Goal: Communication & Community: Participate in discussion

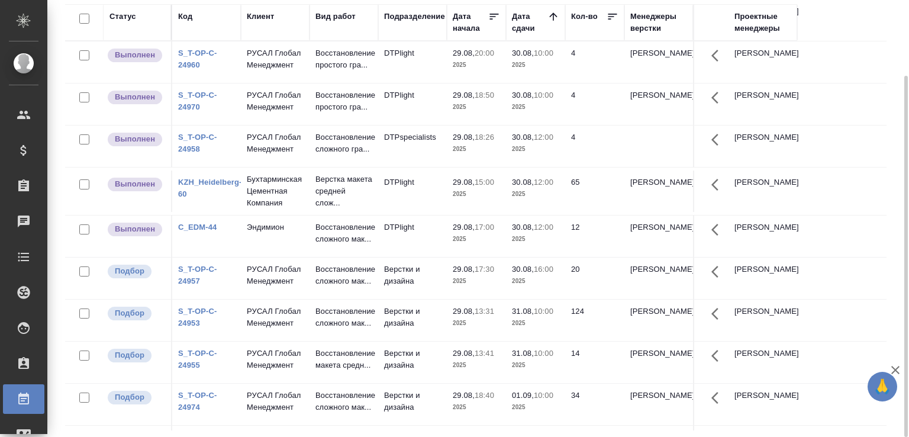
scroll to position [185, 0]
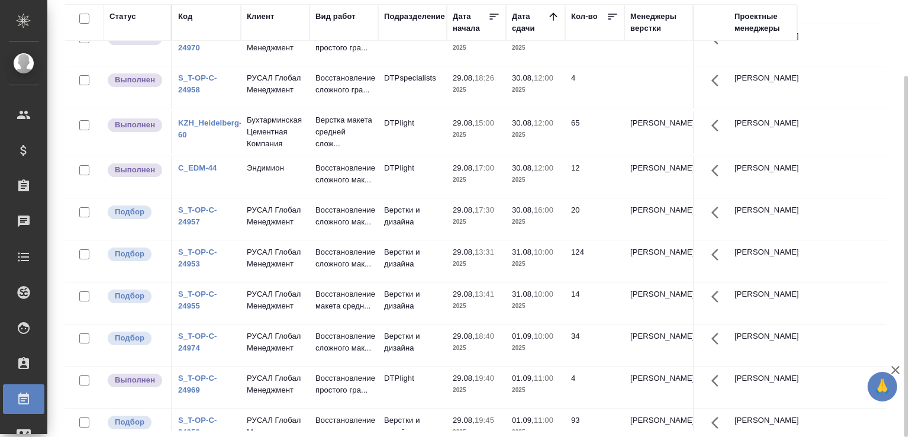
click at [193, 226] on link "S_T-OP-C-24957" at bounding box center [197, 215] width 39 height 21
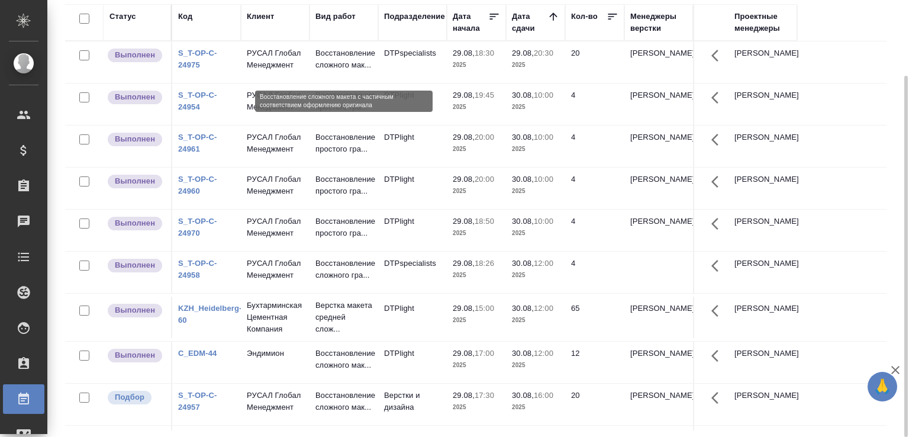
click at [350, 67] on p "Восстановление сложного мак..." at bounding box center [343, 59] width 57 height 24
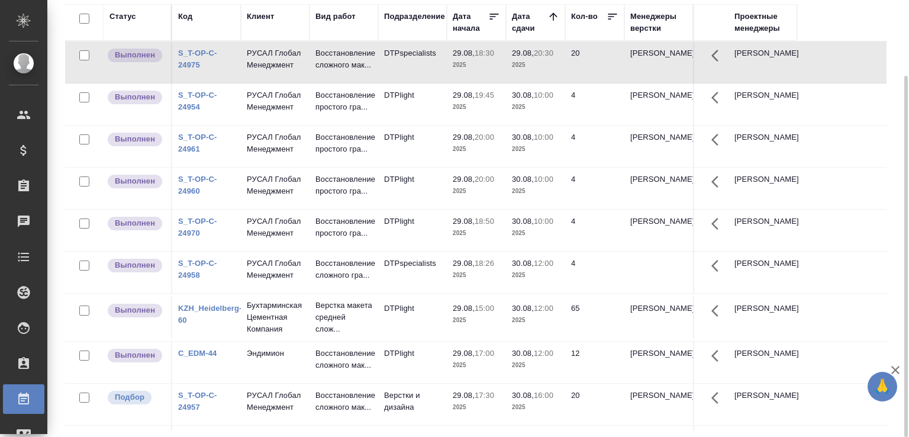
click at [556, 326] on p "2025" at bounding box center [535, 320] width 47 height 12
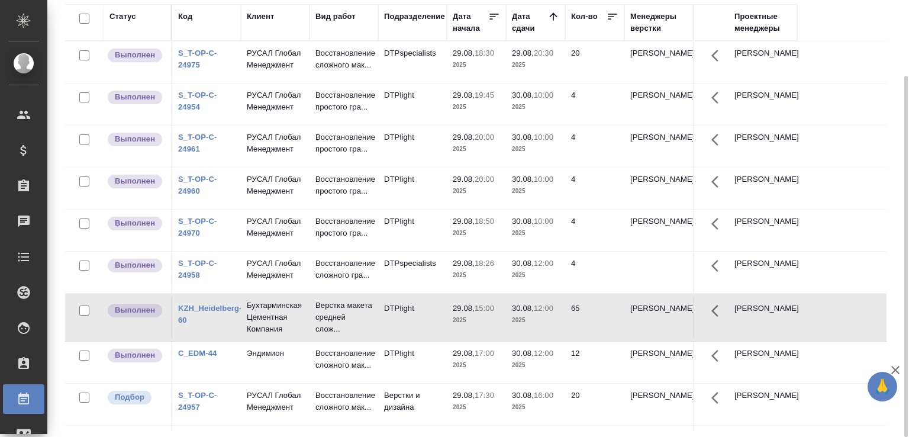
click at [556, 326] on p "2025" at bounding box center [535, 320] width 47 height 12
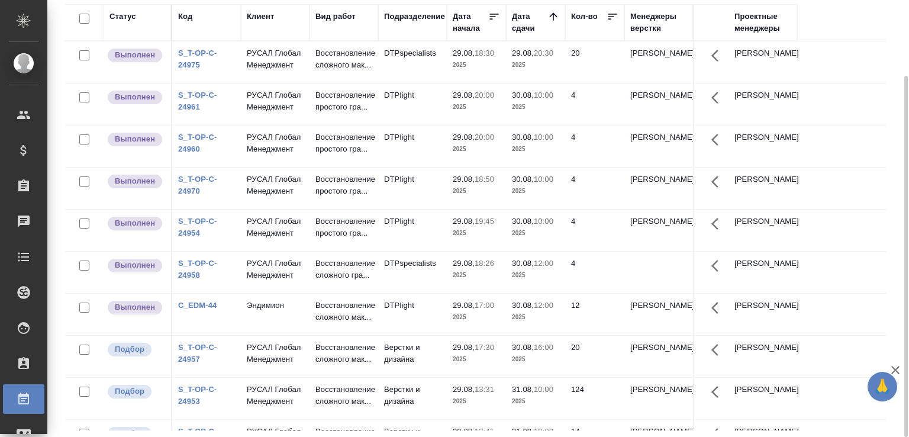
click at [529, 309] on p "30.08," at bounding box center [523, 305] width 22 height 9
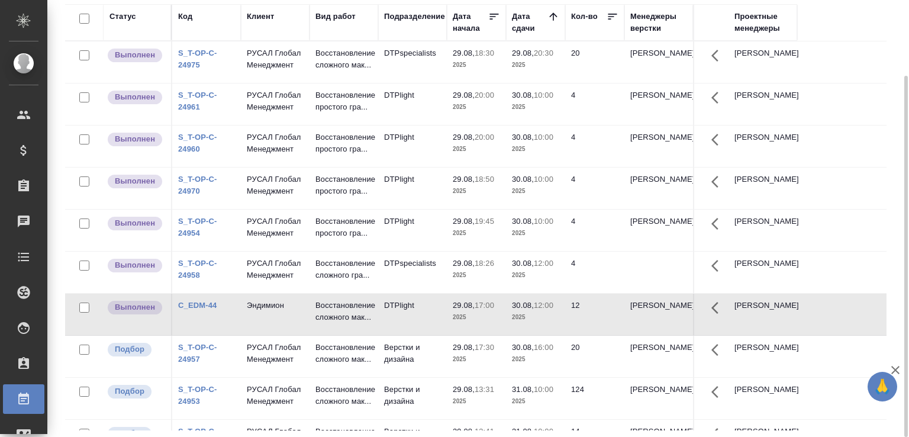
click at [529, 309] on p "30.08," at bounding box center [523, 305] width 22 height 9
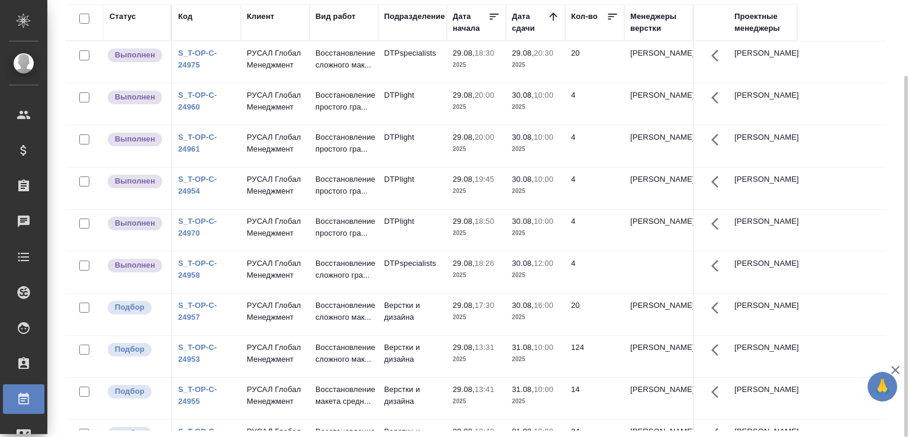
scroll to position [59, 0]
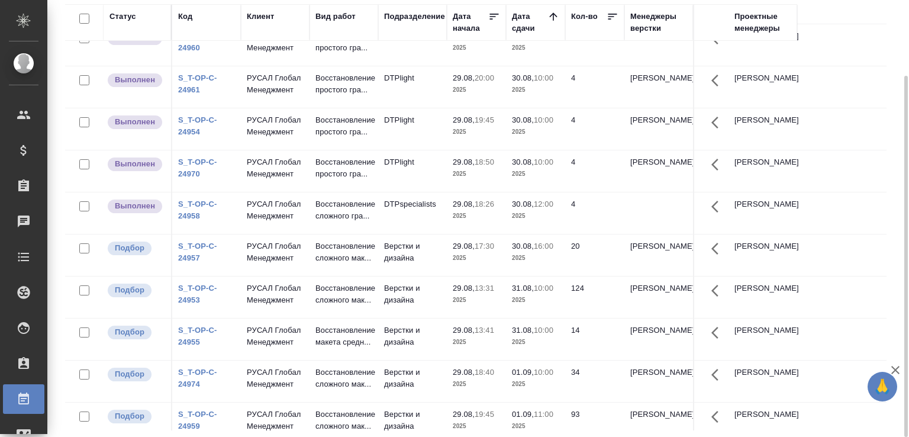
click at [568, 24] on td "34" at bounding box center [594, 2] width 59 height 41
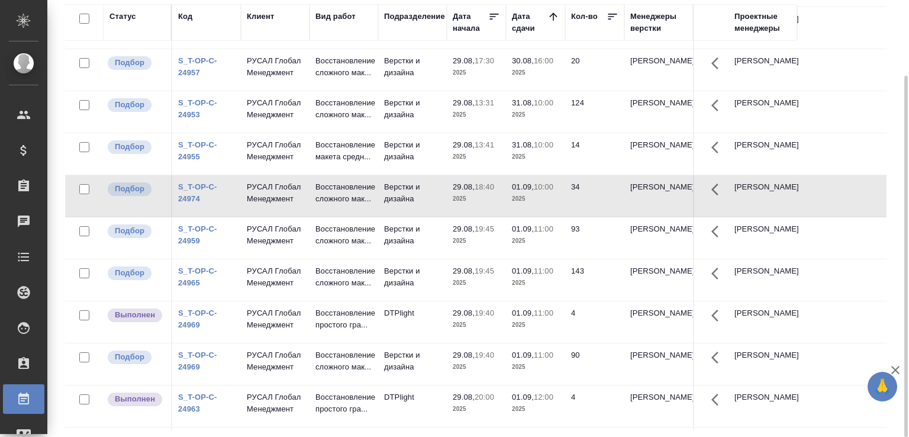
scroll to position [370, 0]
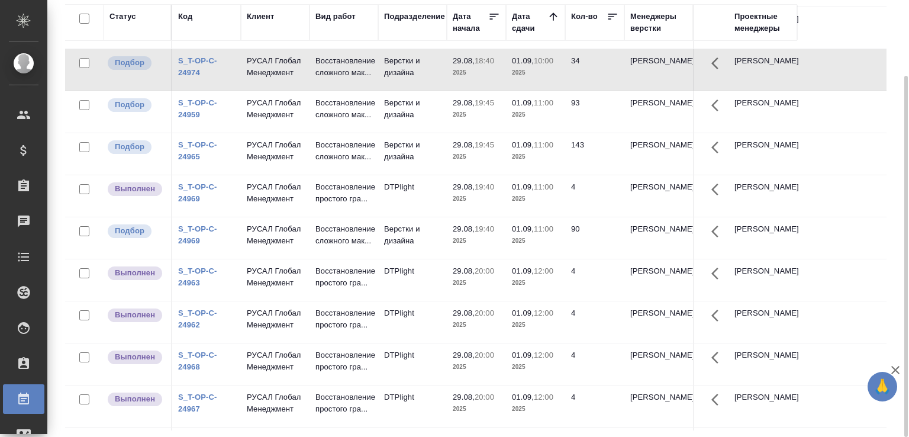
click at [460, 247] on p "2025" at bounding box center [476, 241] width 47 height 12
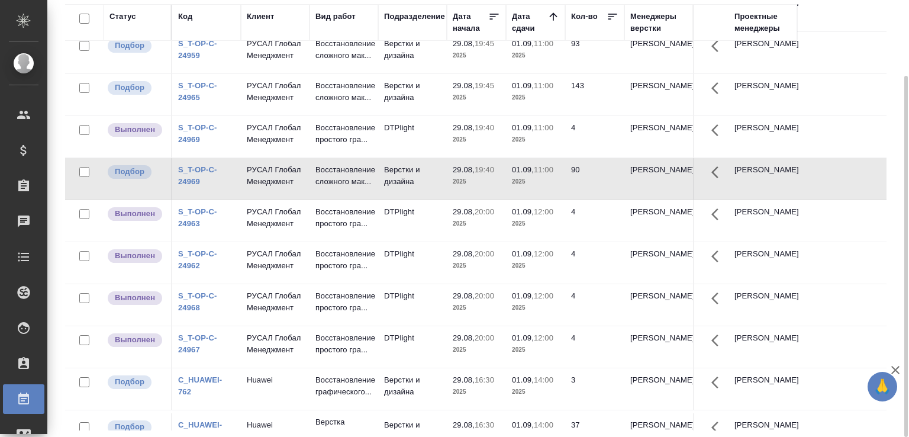
scroll to position [556, 0]
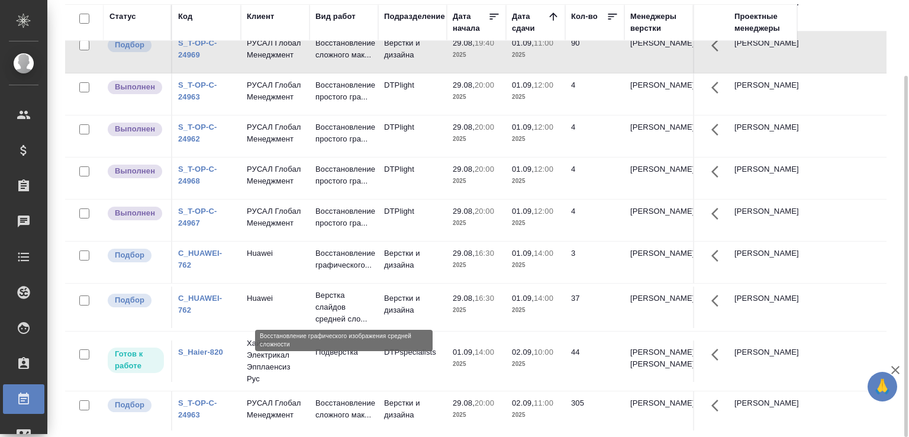
click at [347, 271] on p "Восстановление графического..." at bounding box center [343, 259] width 57 height 24
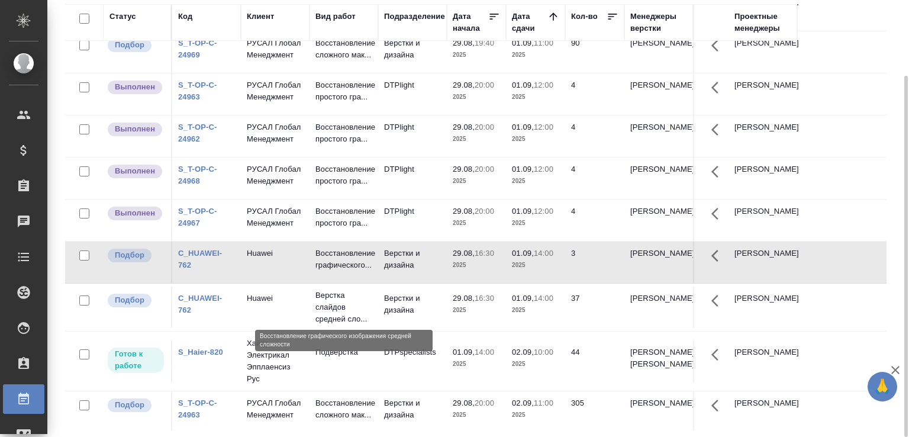
scroll to position [741, 0]
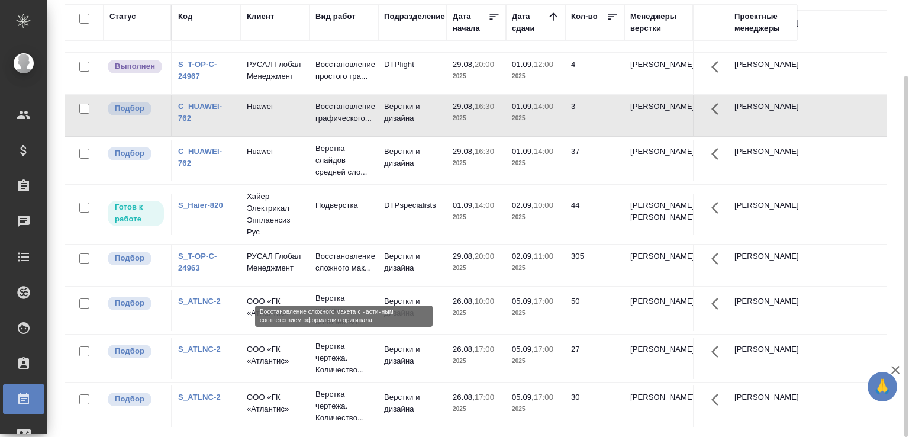
click at [357, 274] on p "Восстановление сложного мак..." at bounding box center [343, 262] width 57 height 24
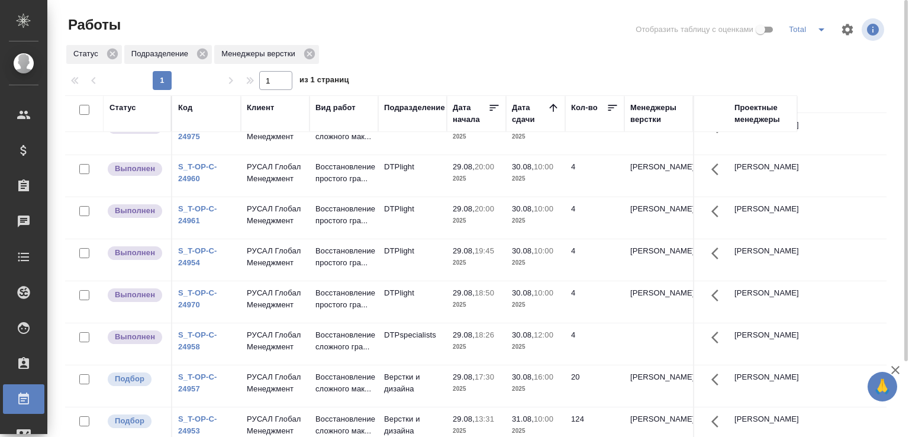
scroll to position [0, 0]
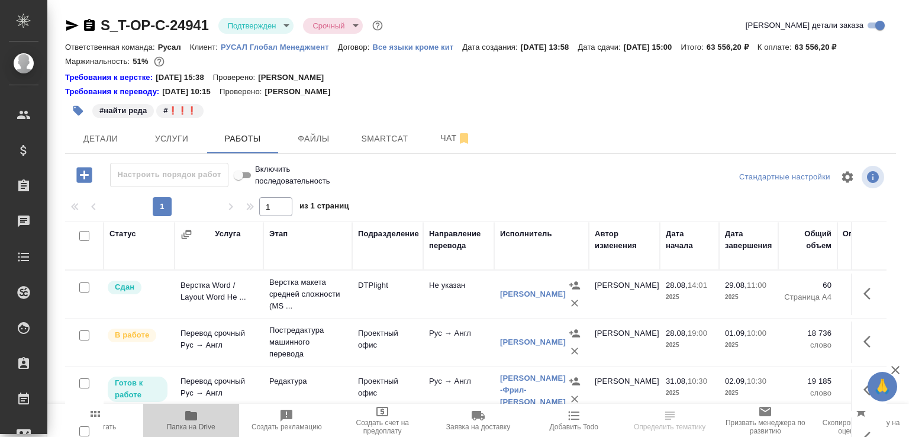
click at [209, 410] on span "Папка на Drive" at bounding box center [191, 419] width 82 height 22
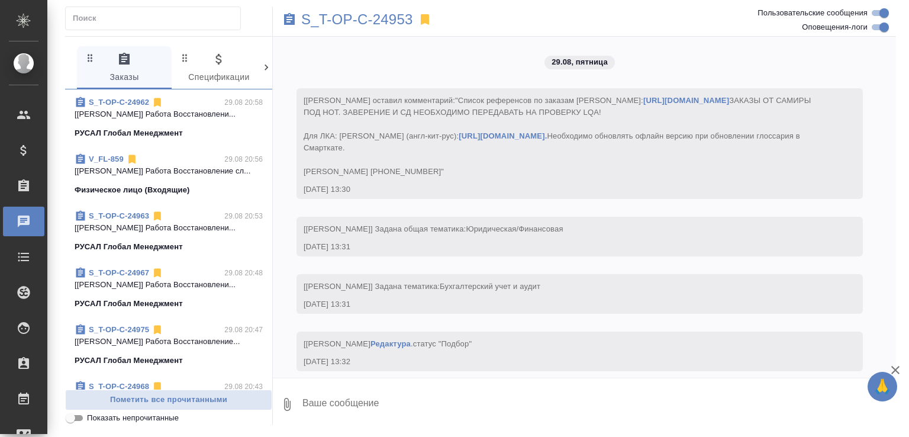
scroll to position [1388, 0]
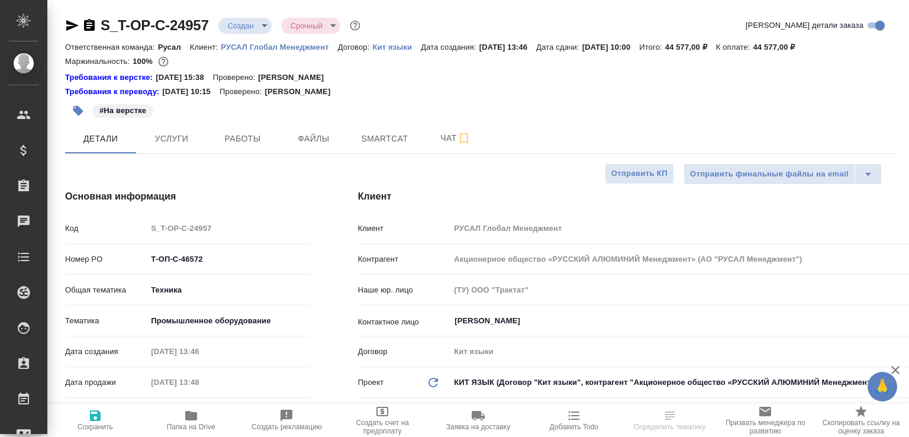
select select "RU"
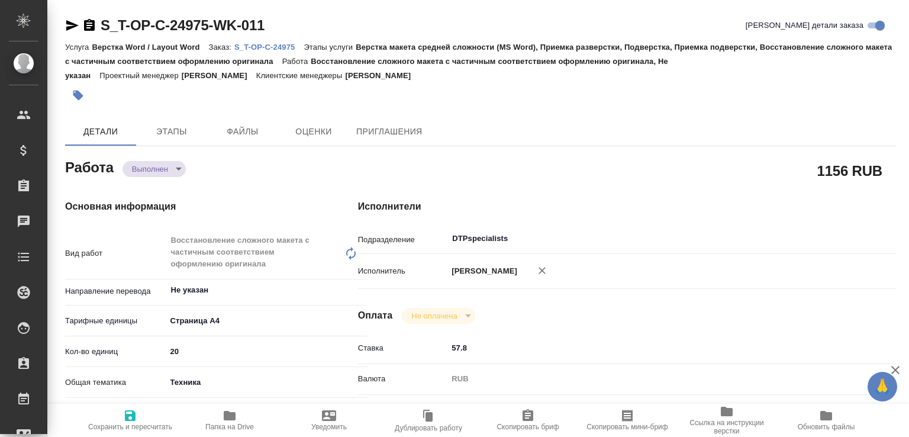
click at [188, 161] on div "Работа Выполнен completed" at bounding box center [188, 166] width 246 height 21
click at [179, 165] on body "🙏 .cls-1 fill:#fff; AWATERA Малофеева Екатерина e.malofeeva Клиенты Спецификаци…" at bounding box center [454, 218] width 909 height 437
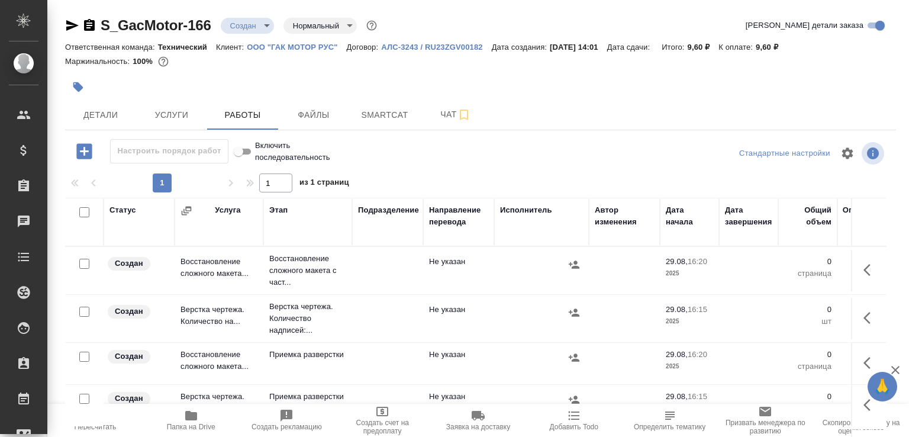
scroll to position [742, 0]
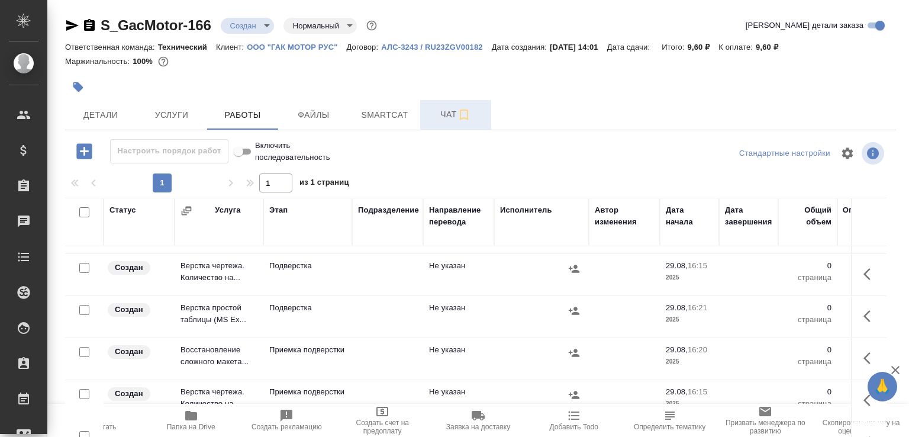
click at [450, 121] on span "Чат" at bounding box center [455, 114] width 57 height 15
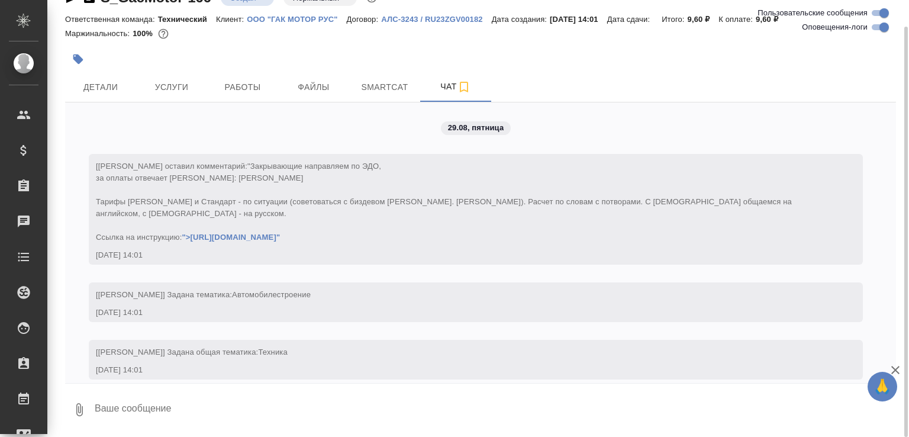
scroll to position [4518, 0]
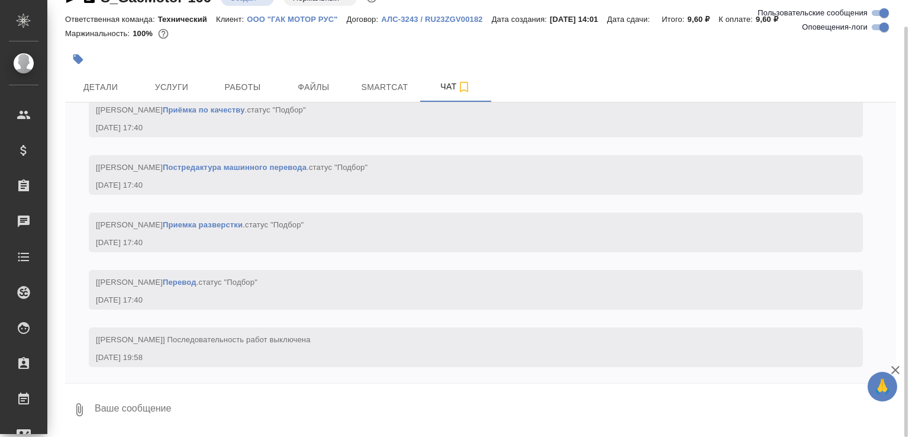
click at [170, 391] on textarea at bounding box center [494, 409] width 802 height 40
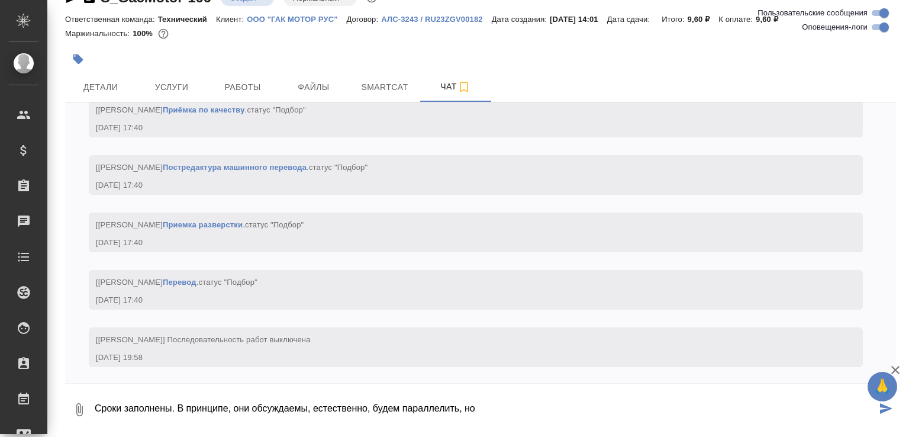
click at [434, 413] on textarea "Сроки заполнены. В принципе, они обсуждаемы, естественно, будем параллелить, но" at bounding box center [484, 409] width 783 height 40
click at [595, 412] on textarea "Сроки заполнены. В принципе, они обсуждаемы, естественно, будем раздавать на мн…" at bounding box center [484, 409] width 783 height 40
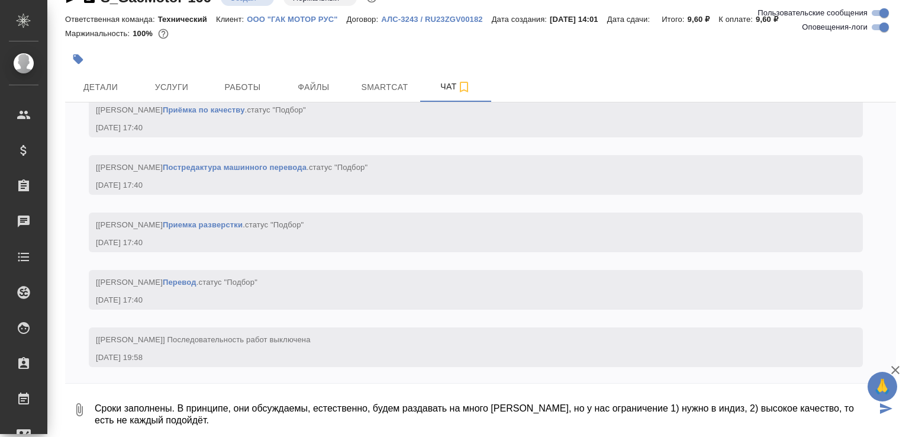
paste textarea "https://disk.360.yandex.ru/i/x3Dge-GtDXDmzQ"
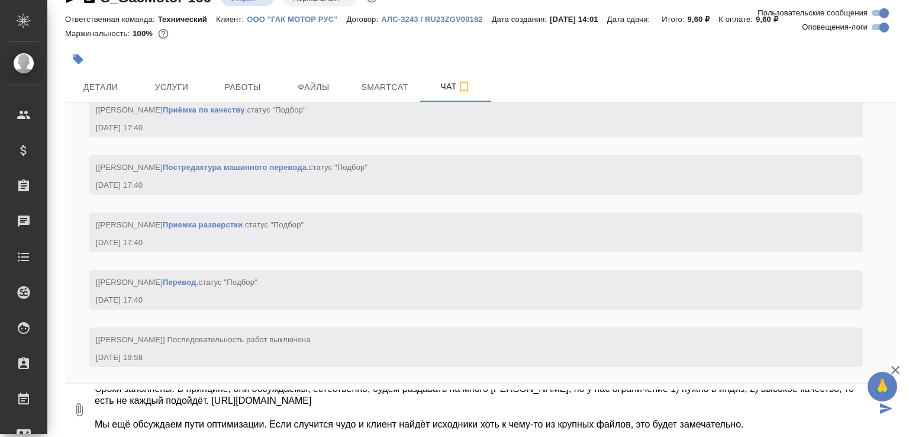
drag, startPoint x: 307, startPoint y: 424, endPoint x: 386, endPoint y: 425, distance: 79.9
click at [386, 425] on textarea "Сроки заполнены. В принципе, они обсуждаемы, естественно, будем раздавать на мн…" at bounding box center [484, 409] width 783 height 40
click at [718, 423] on textarea "Сроки заполнены. В принципе, они обсуждаемы, естественно, будем раздавать на мн…" at bounding box center [484, 409] width 783 height 40
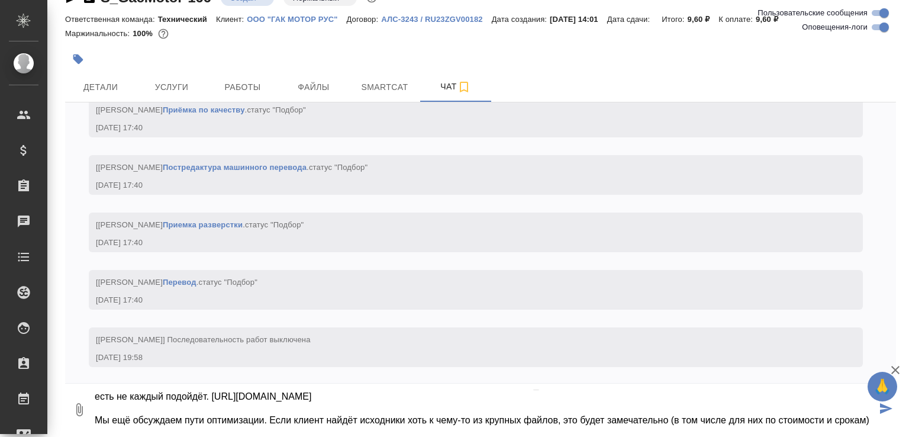
type textarea "Сроки заполнены. В принципе, они обсуждаемы, естественно, будем раздавать на мн…"
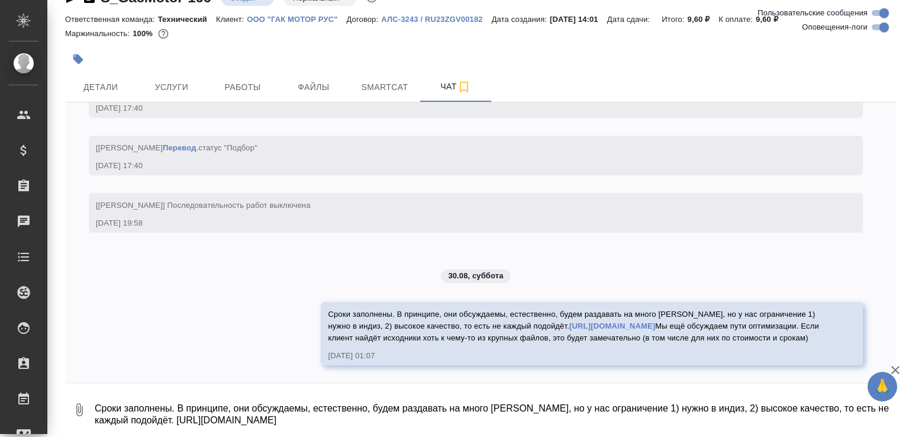
scroll to position [4674, 0]
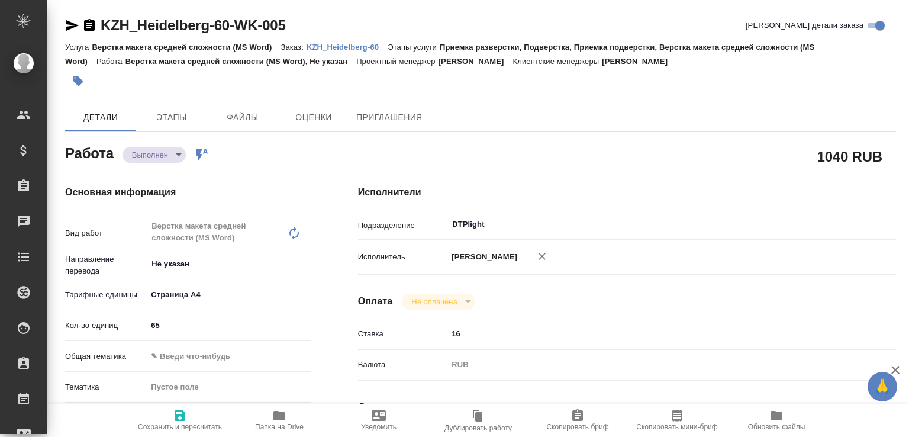
click at [162, 157] on body "🙏 .cls-1 fill:#fff; AWATERA [PERSON_NAME]malofeeva Клиенты Спецификации Заказы …" at bounding box center [454, 218] width 909 height 437
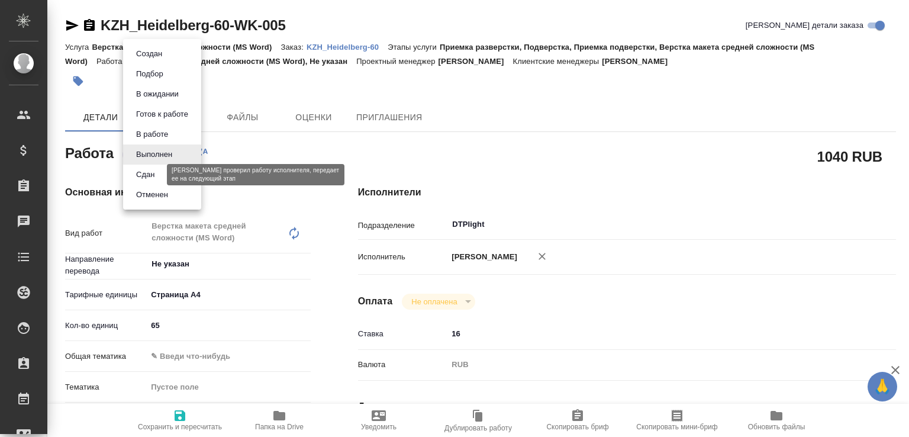
click at [158, 178] on button "Сдан" at bounding box center [145, 174] width 25 height 13
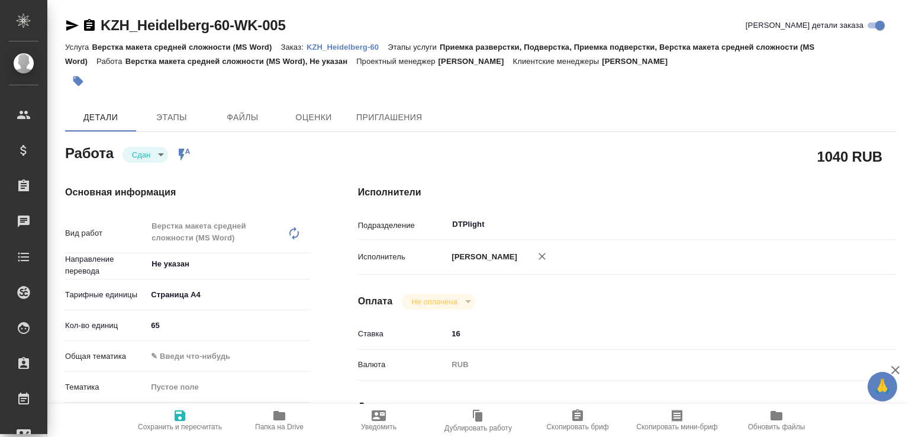
type textarea "x"
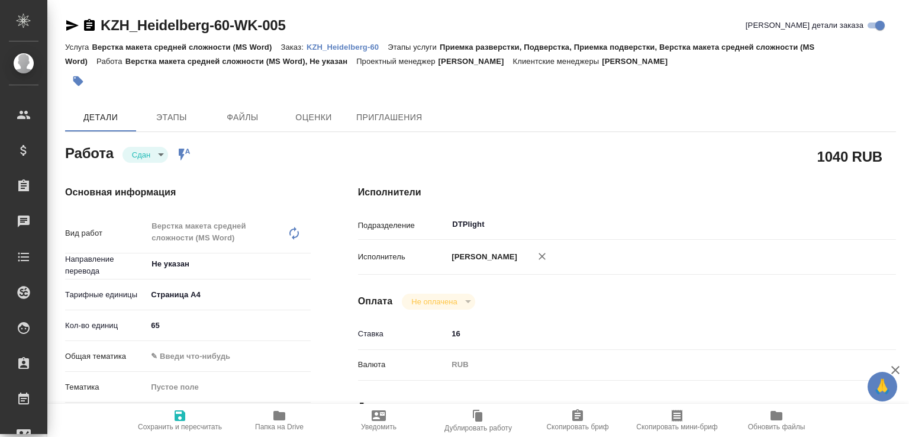
type textarea "x"
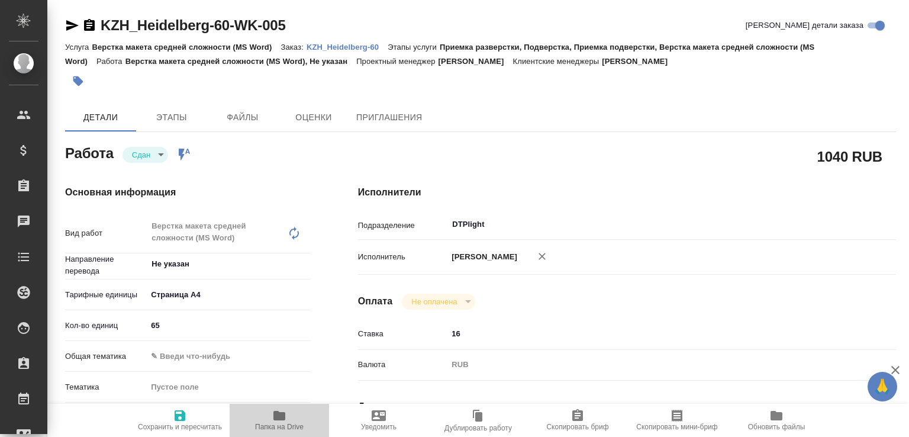
click at [275, 415] on icon "button" at bounding box center [279, 415] width 12 height 9
type textarea "x"
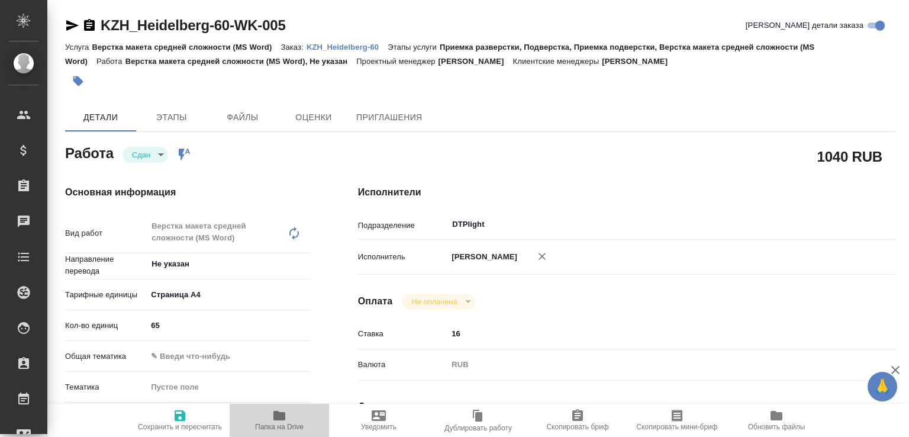
type textarea "x"
click at [359, 47] on p "KZH_Heidelberg-60" at bounding box center [347, 47] width 81 height 9
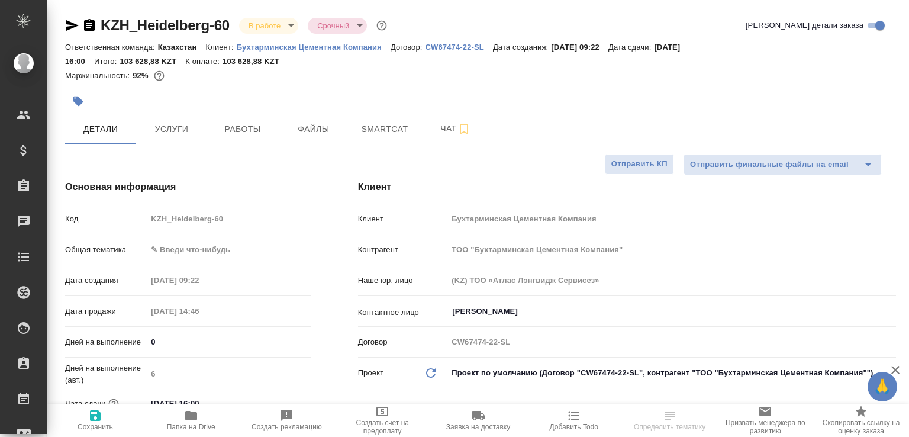
select select "RU"
type input "[PERSON_NAME]"
select select "RU"
type textarea "x"
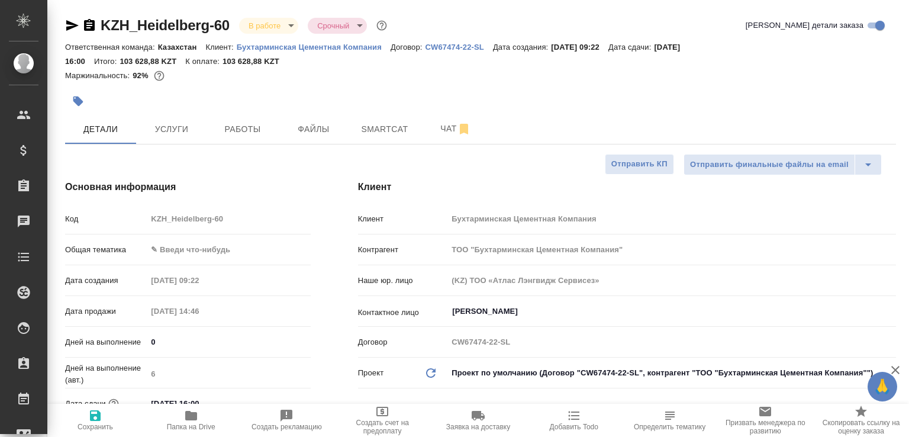
type textarea "x"
click at [450, 131] on span "Чат" at bounding box center [455, 128] width 57 height 15
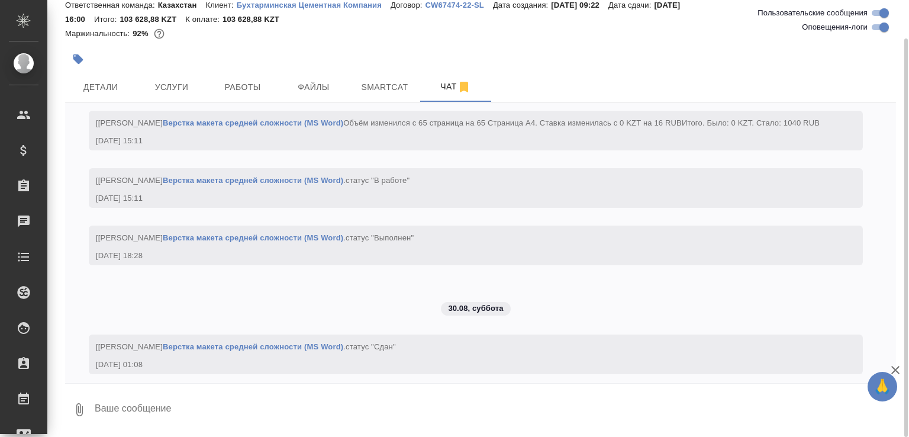
scroll to position [1028, 0]
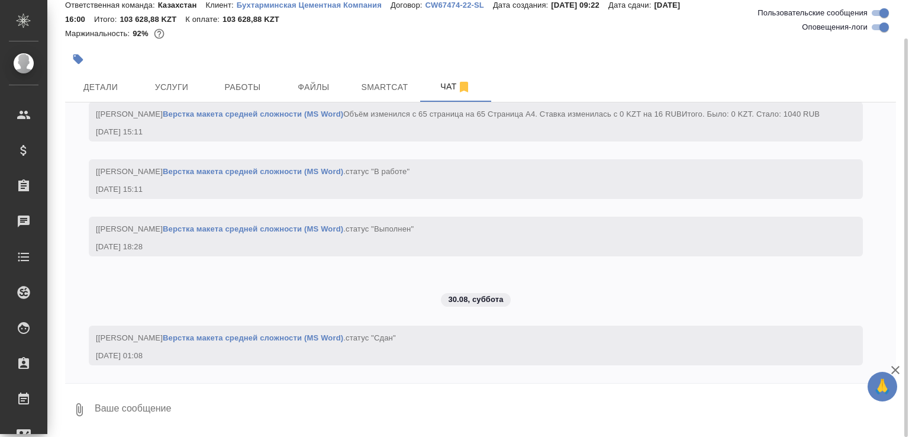
click at [268, 403] on textarea at bounding box center [494, 409] width 802 height 40
paste textarea "[URL][DOMAIN_NAME]"
type textarea "[URL][DOMAIN_NAME]"
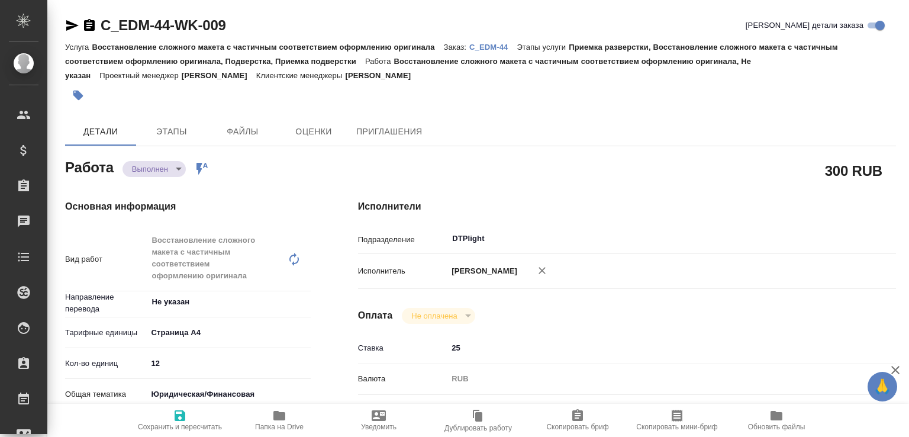
click at [168, 162] on body "🙏 .cls-1 fill:#fff; AWATERA Малофеева Екатерина e.malofeeva Клиенты Спецификаци…" at bounding box center [454, 218] width 909 height 437
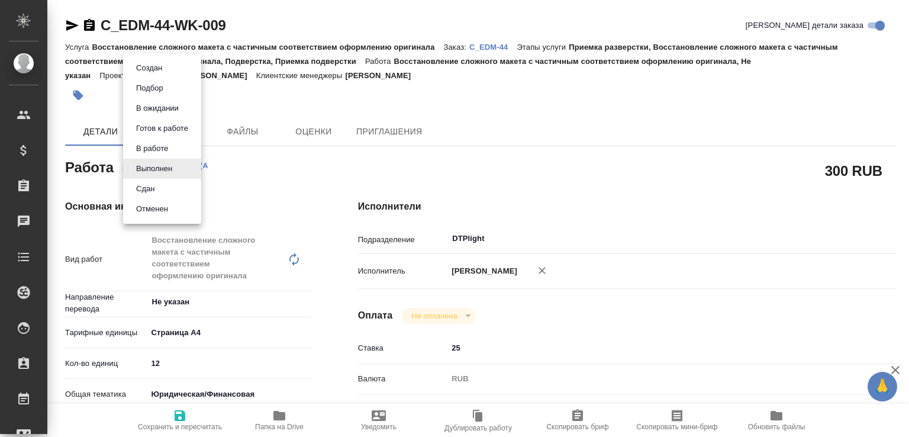
click at [164, 191] on li "Сдан" at bounding box center [162, 189] width 78 height 20
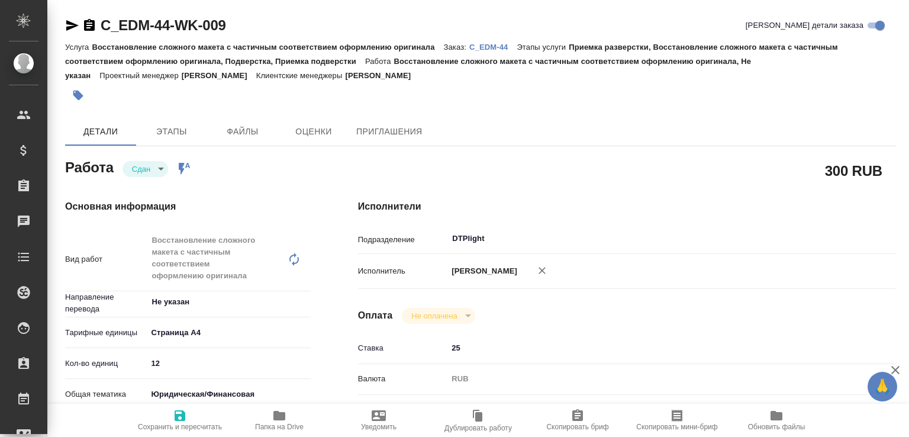
type textarea "x"
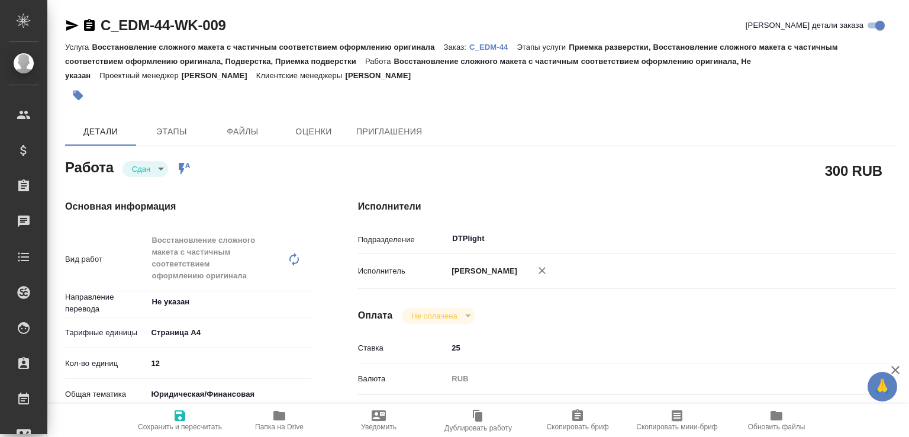
click at [280, 414] on icon "button" at bounding box center [279, 415] width 12 height 9
type textarea "x"
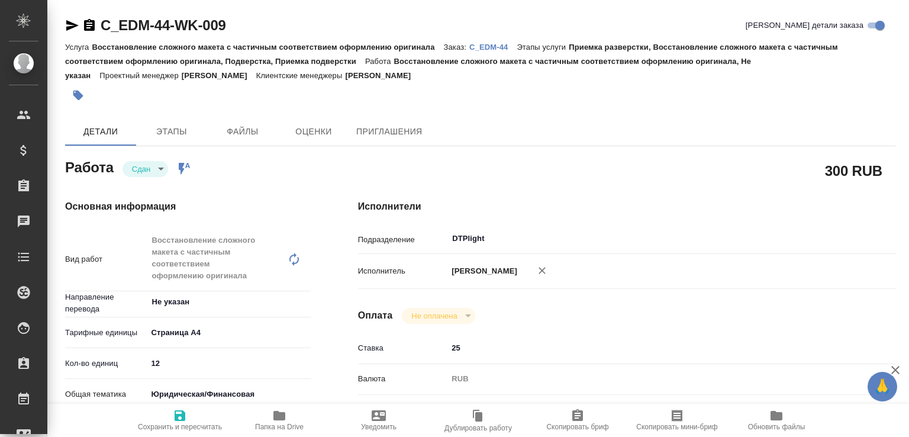
type textarea "x"
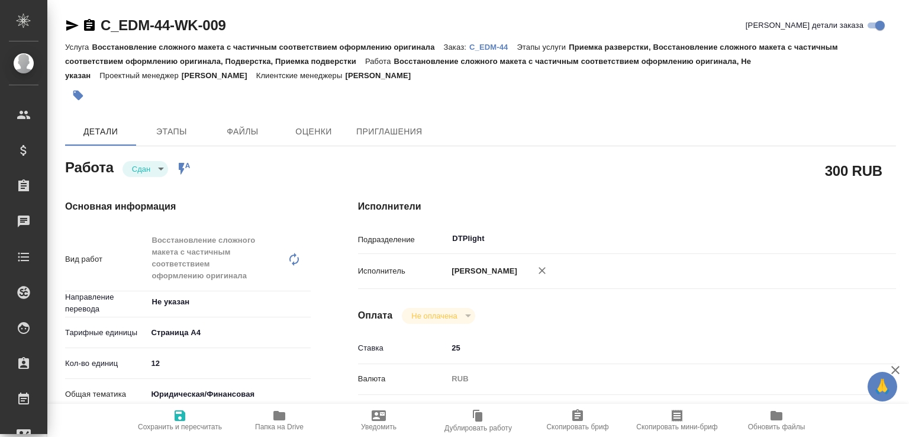
type textarea "x"
click at [486, 46] on p "C_EDM-44" at bounding box center [492, 47] width 47 height 9
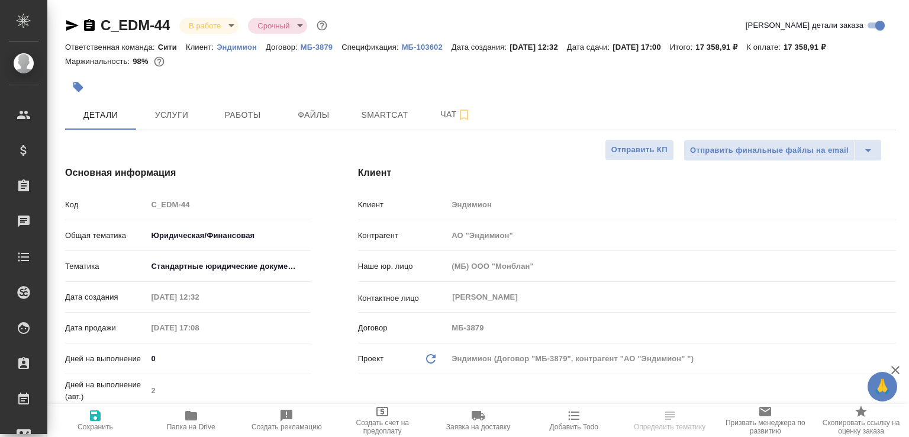
select select "RU"
type textarea "x"
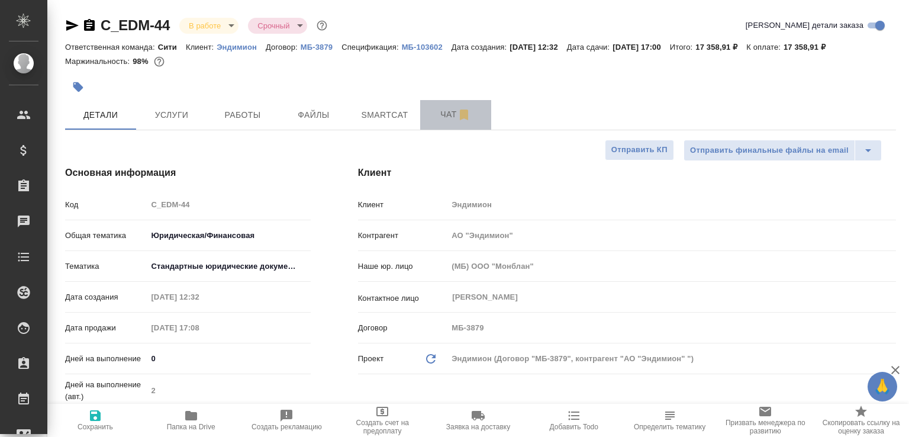
click at [450, 122] on span "Чат" at bounding box center [455, 114] width 57 height 15
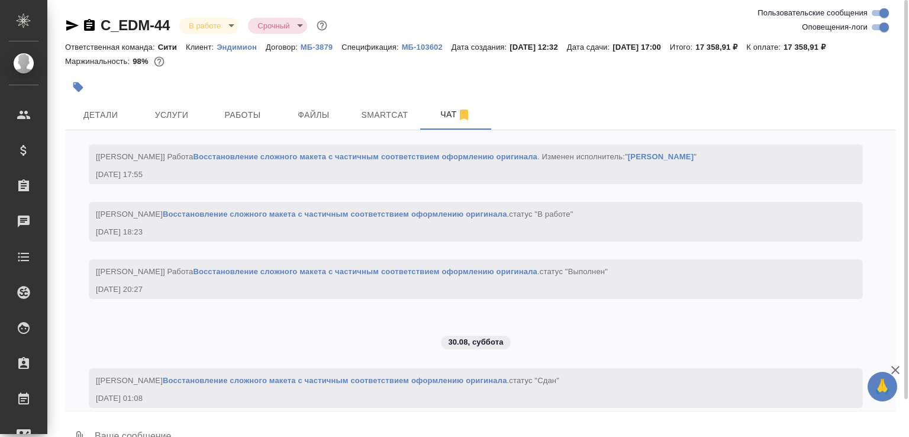
scroll to position [2164, 0]
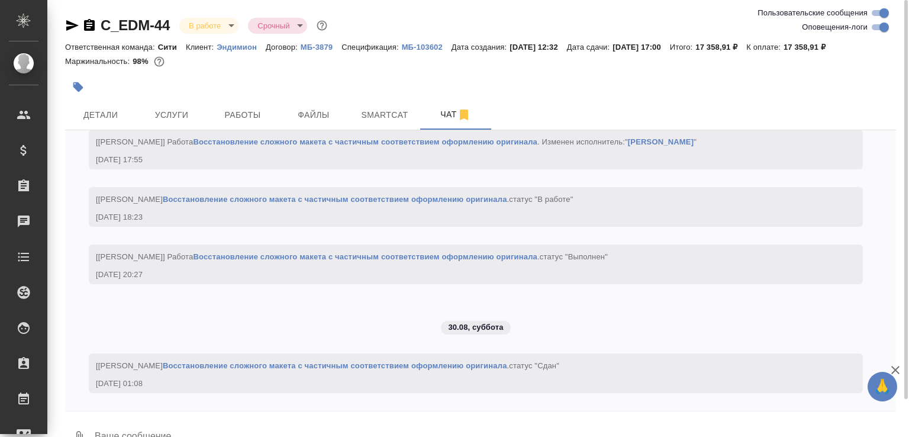
click at [175, 431] on textarea at bounding box center [494, 437] width 802 height 40
paste textarea "[URL][DOMAIN_NAME]"
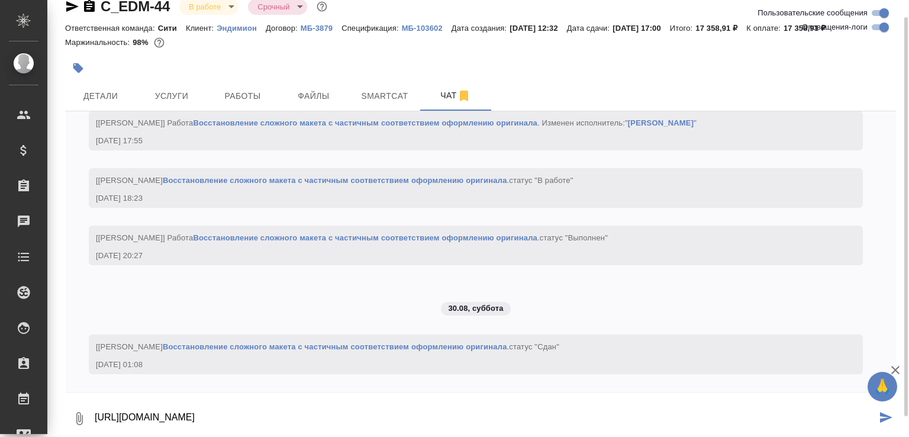
type textarea "[URL][DOMAIN_NAME]"
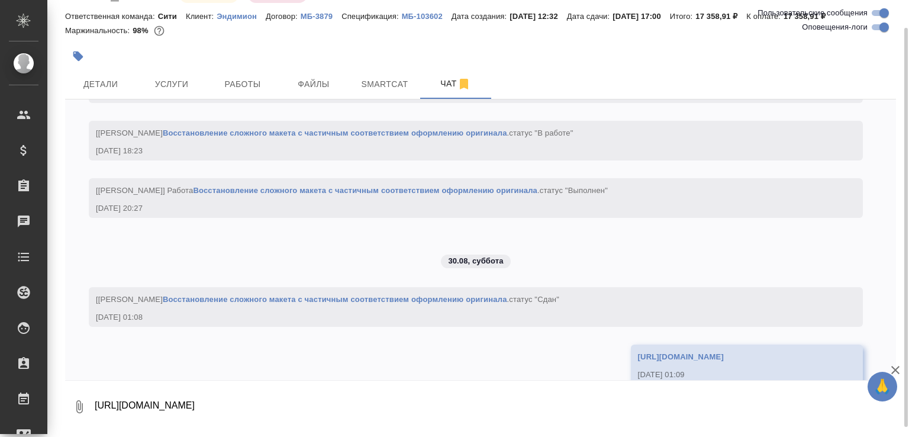
scroll to position [2234, 0]
